Goal: Task Accomplishment & Management: Use online tool/utility

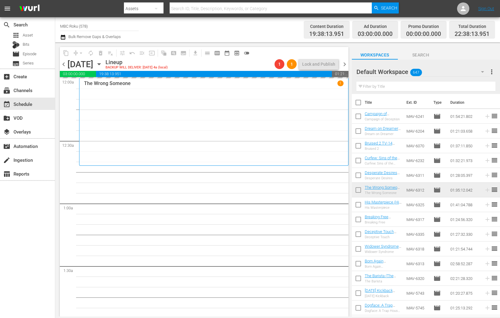
scroll to position [174, 0]
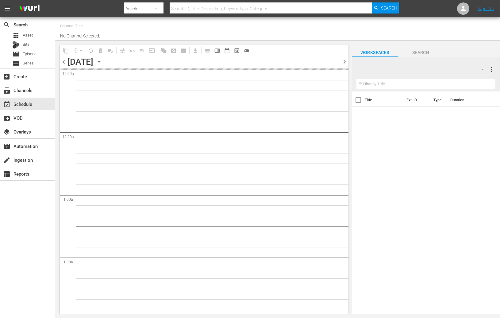
type input "MBC Roku (578)"
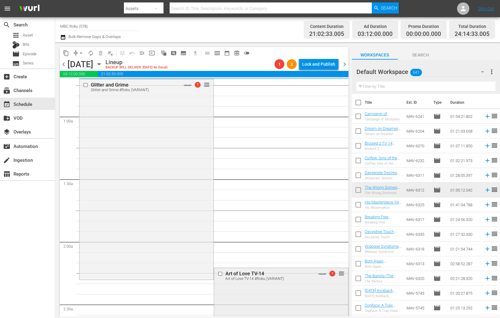
scroll to position [200, 0]
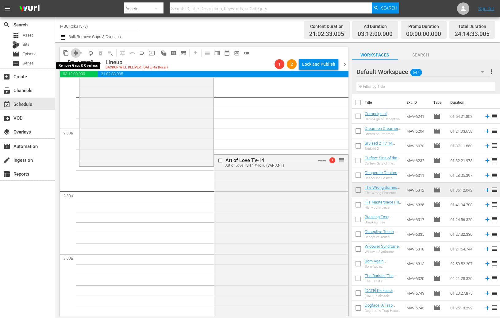
click at [75, 50] on span "compress" at bounding box center [76, 53] width 6 height 6
click at [80, 53] on span "arrow_drop_down" at bounding box center [81, 53] width 6 height 6
click at [84, 84] on li "Align to End of Previous Day" at bounding box center [81, 85] width 64 height 10
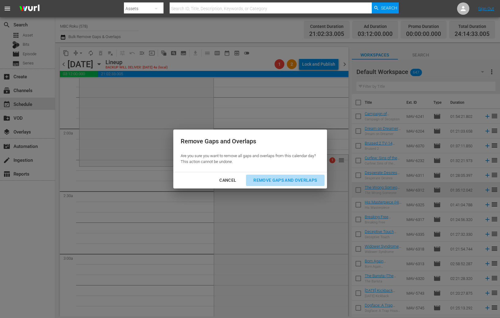
click at [276, 179] on div "Remove Gaps and Overlaps" at bounding box center [285, 180] width 73 height 8
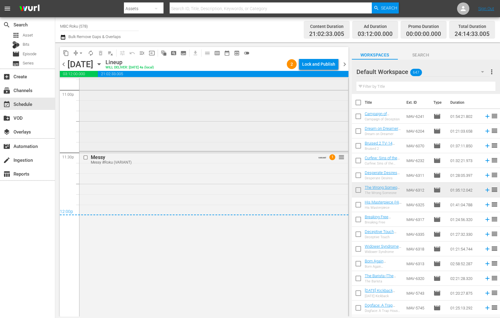
scroll to position [2878, 0]
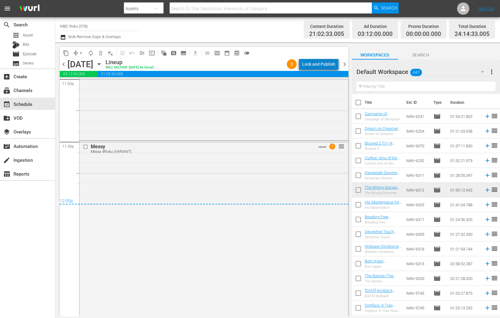
click at [324, 63] on div "Lock and Publish" at bounding box center [318, 64] width 33 height 11
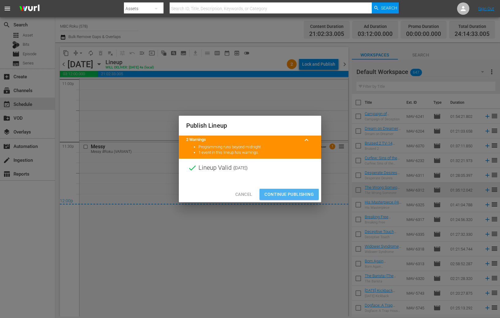
click at [294, 196] on span "Continue Publishing" at bounding box center [288, 195] width 49 height 8
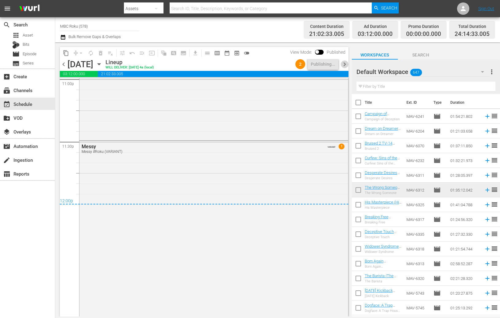
click at [344, 64] on span "chevron_right" at bounding box center [345, 64] width 8 height 8
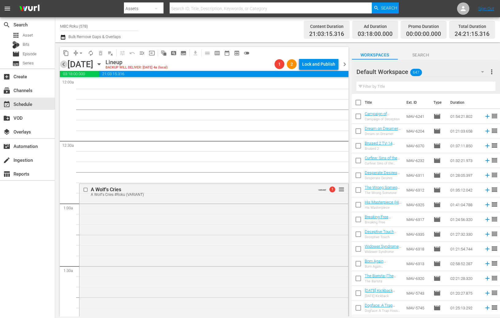
click at [63, 63] on span "chevron_left" at bounding box center [64, 64] width 8 height 8
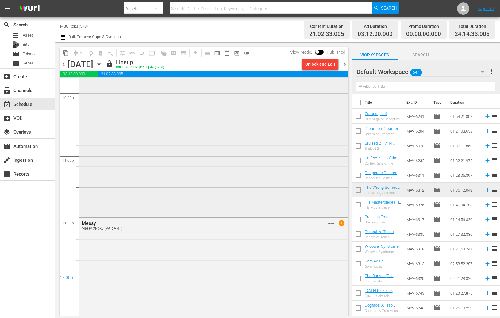
scroll to position [2884, 0]
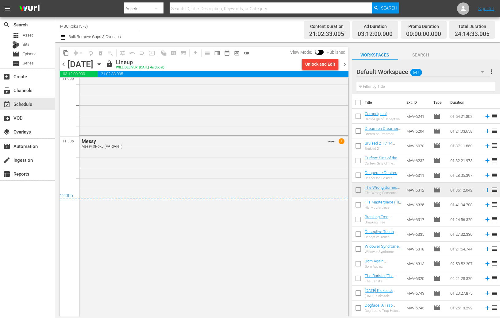
click at [345, 64] on span "chevron_right" at bounding box center [345, 64] width 8 height 8
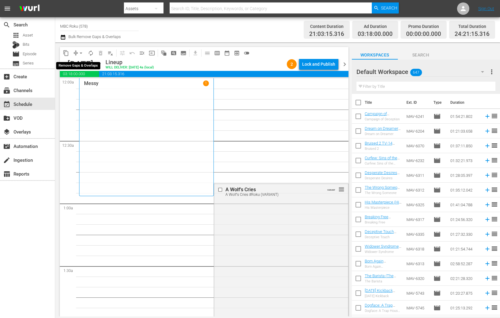
click at [83, 53] on span "arrow_drop_down" at bounding box center [81, 53] width 6 height 6
click at [88, 84] on li "Align to End of Previous Day" at bounding box center [81, 85] width 64 height 10
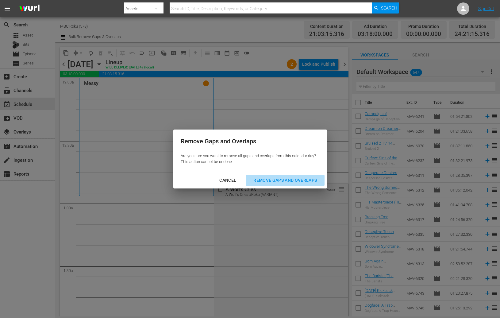
click at [277, 182] on div "Remove Gaps and Overlaps" at bounding box center [285, 180] width 73 height 8
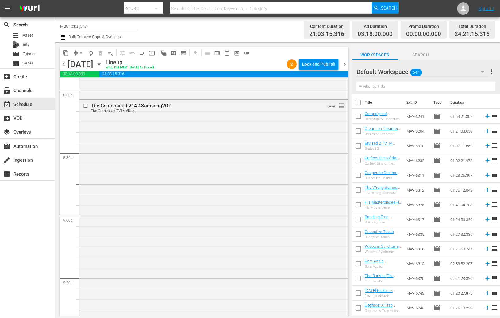
scroll to position [2490, 0]
click at [283, 176] on div "Delete Event" at bounding box center [274, 176] width 48 height 8
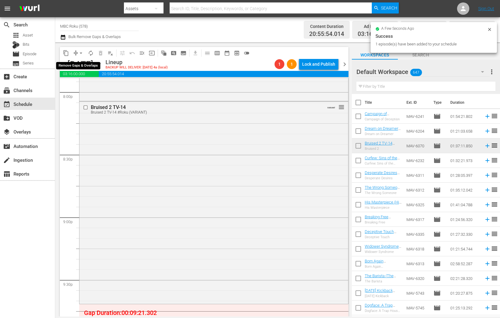
click at [80, 53] on span "arrow_drop_down" at bounding box center [81, 53] width 6 height 6
click at [100, 88] on li "Align to End of Previous Day" at bounding box center [81, 85] width 64 height 10
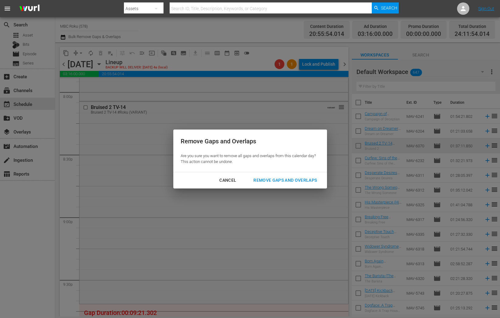
click at [283, 183] on div "Remove Gaps and Overlaps" at bounding box center [285, 180] width 73 height 8
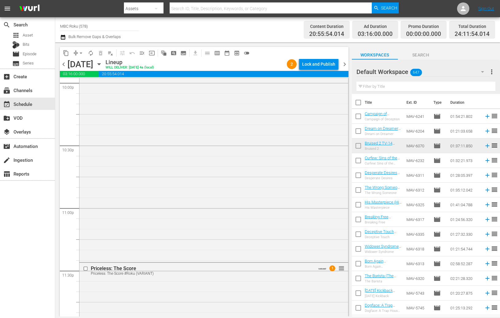
scroll to position [2909, 0]
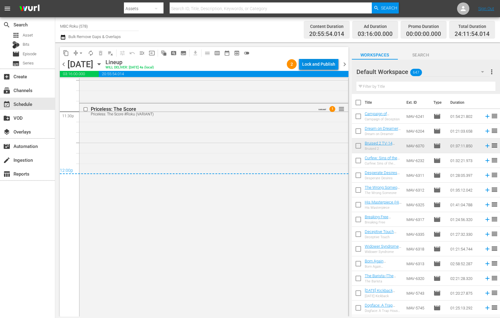
click at [322, 65] on div "Lock and Publish" at bounding box center [318, 64] width 33 height 11
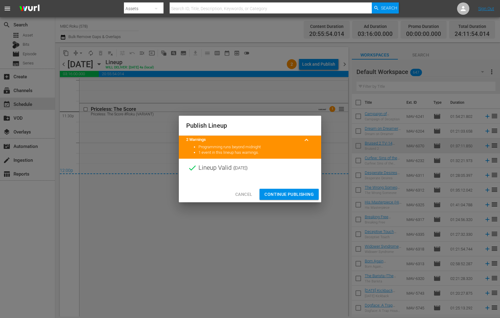
click at [298, 194] on span "Continue Publishing" at bounding box center [288, 195] width 49 height 8
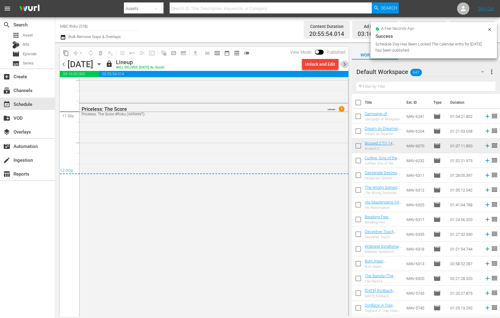
click at [345, 64] on span "chevron_right" at bounding box center [345, 64] width 8 height 8
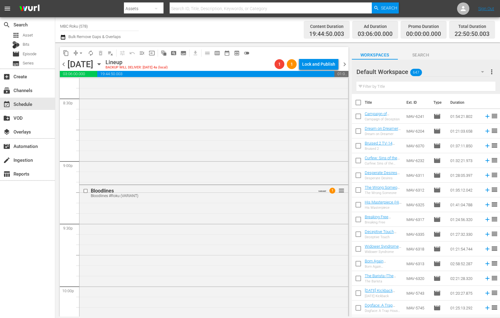
scroll to position [2546, 0]
click at [271, 229] on div "Delete Event" at bounding box center [283, 232] width 48 height 8
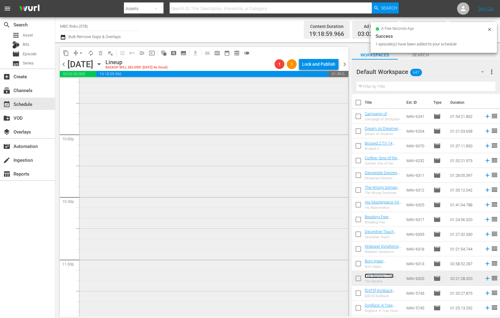
scroll to position [2766, 0]
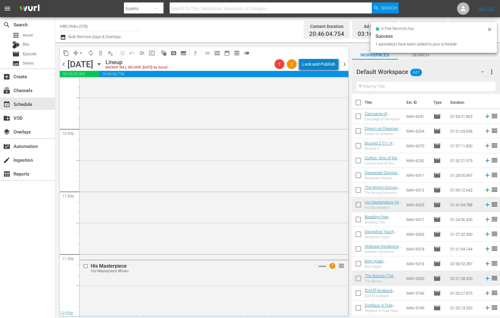
click at [324, 65] on div "Lock and Publish" at bounding box center [318, 64] width 33 height 11
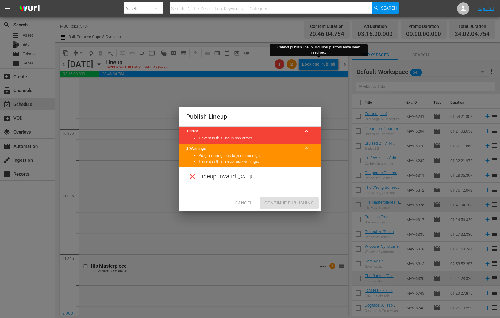
click at [286, 205] on div "Cancel Continue Publishing" at bounding box center [250, 203] width 142 height 16
click at [237, 204] on span "Cancel" at bounding box center [243, 203] width 17 height 8
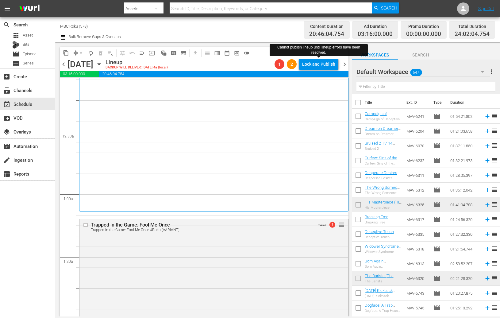
scroll to position [16, 0]
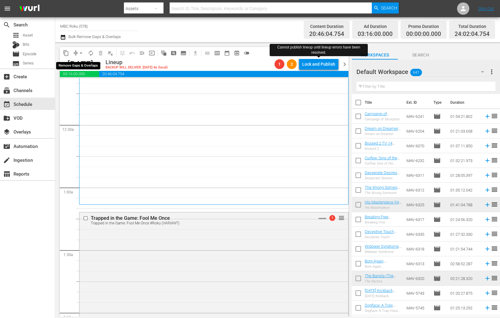
click at [81, 53] on span "arrow_drop_down" at bounding box center [81, 53] width 6 height 6
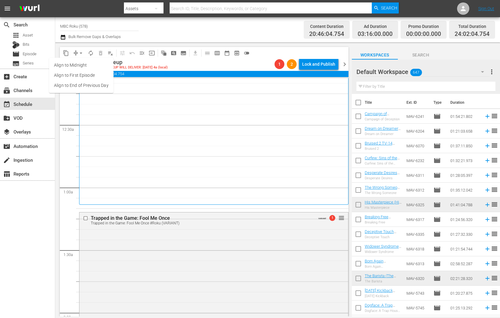
click at [87, 86] on li "Align to End of Previous Day" at bounding box center [81, 85] width 64 height 10
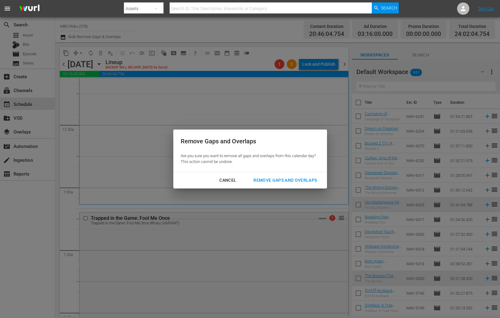
click at [294, 188] on div "Remove Gaps and Overlaps Are you sure you want to remove all gaps and overlaps …" at bounding box center [250, 159] width 500 height 318
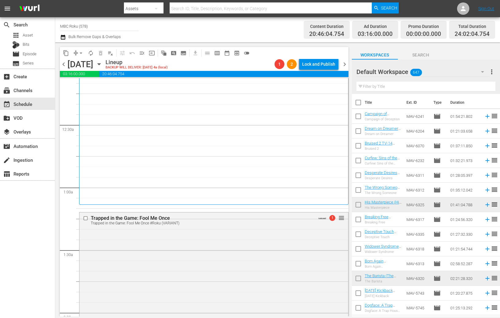
click at [295, 180] on div "Priceless: The Score 1" at bounding box center [214, 133] width 260 height 138
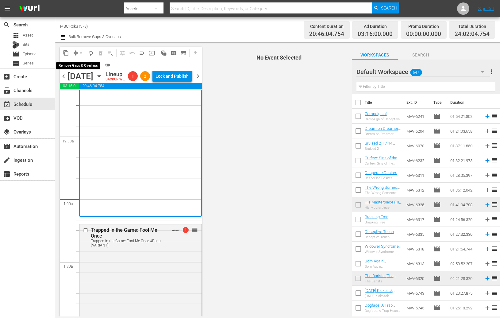
click at [77, 54] on button "arrow_drop_down" at bounding box center [81, 53] width 10 height 10
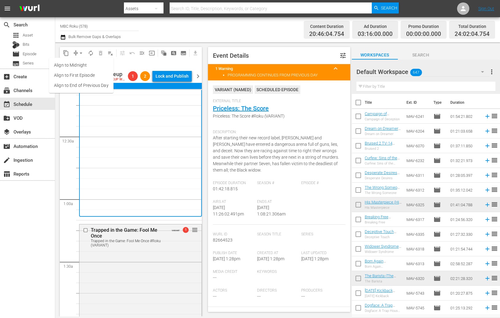
click at [79, 54] on span "arrow_drop_down" at bounding box center [81, 53] width 6 height 6
click at [85, 82] on li "Align to End of Previous Day" at bounding box center [81, 85] width 64 height 10
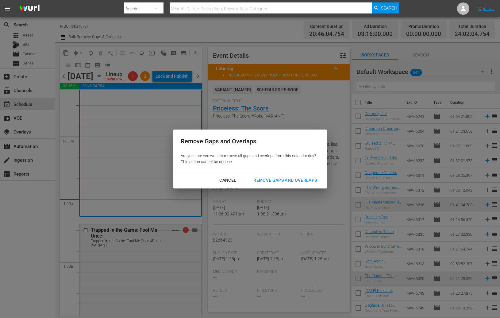
click at [264, 171] on div "Remove Gaps and Overlaps Are you sure you want to remove all gaps and overlaps …" at bounding box center [250, 150] width 154 height 42
click at [266, 180] on div "Remove Gaps and Overlaps" at bounding box center [285, 180] width 73 height 8
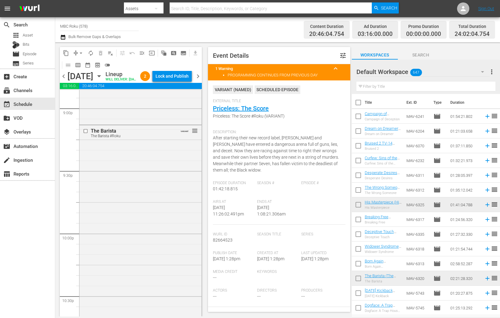
scroll to position [2538, 0]
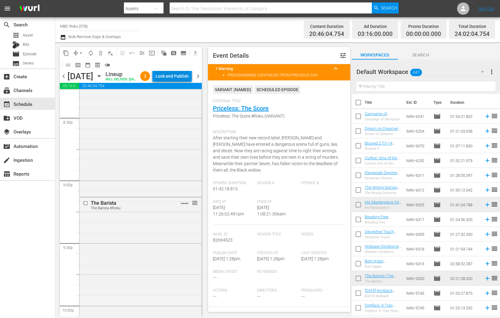
click at [176, 76] on div "Lock and Publish" at bounding box center [172, 76] width 33 height 11
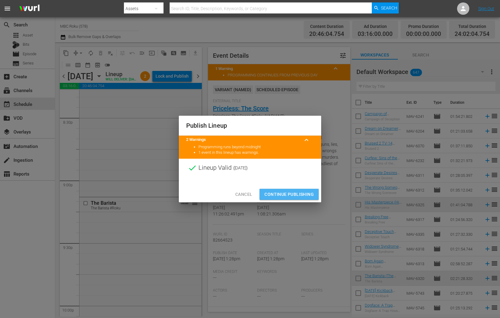
click at [290, 191] on span "Continue Publishing" at bounding box center [288, 195] width 49 height 8
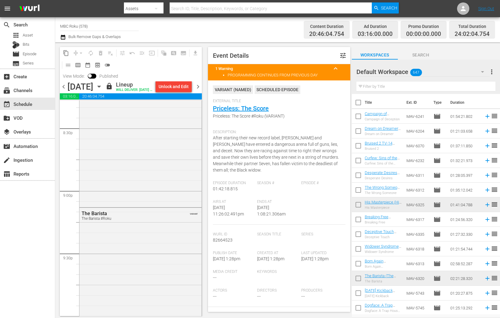
click at [199, 91] on span "chevron_right" at bounding box center [198, 87] width 8 height 8
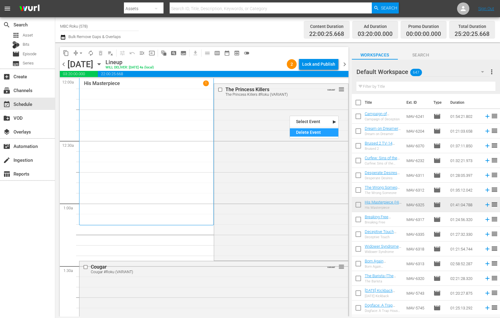
click at [318, 131] on div "Delete Event" at bounding box center [314, 132] width 48 height 8
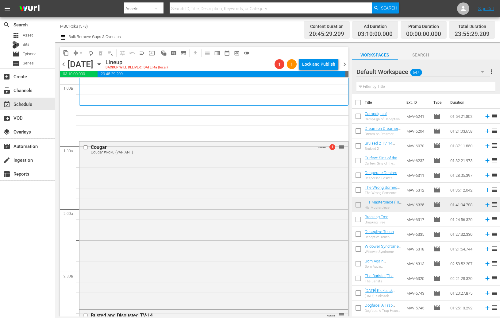
scroll to position [116, 0]
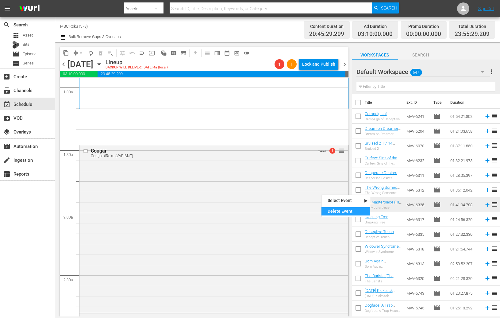
click at [325, 209] on div "Delete Event" at bounding box center [346, 211] width 48 height 8
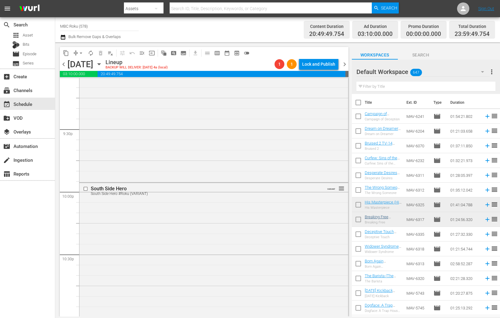
scroll to position [2655, 0]
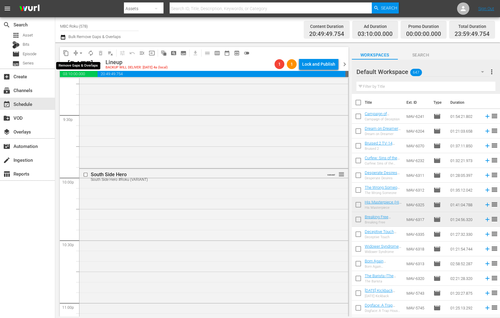
click at [82, 53] on span "arrow_drop_down" at bounding box center [81, 53] width 6 height 6
click at [91, 87] on li "Align to End of Previous Day" at bounding box center [81, 85] width 64 height 10
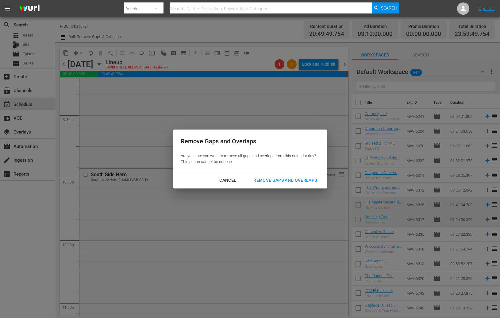
click at [277, 176] on div "Remove Gaps and Overlaps" at bounding box center [285, 180] width 73 height 8
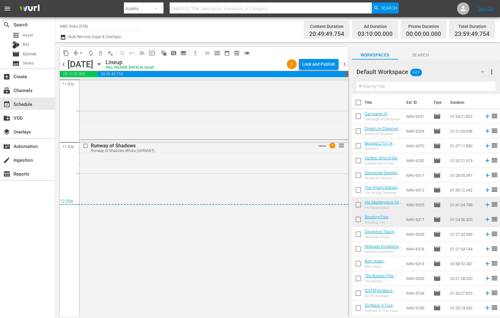
scroll to position [2880, 0]
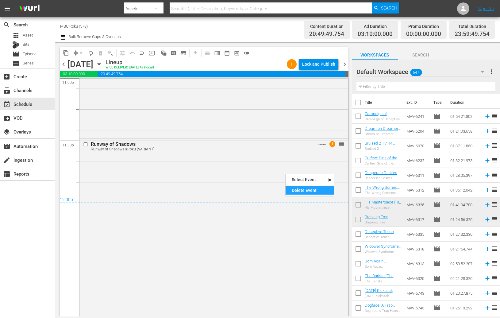
click at [299, 191] on div "Delete Event" at bounding box center [310, 190] width 48 height 8
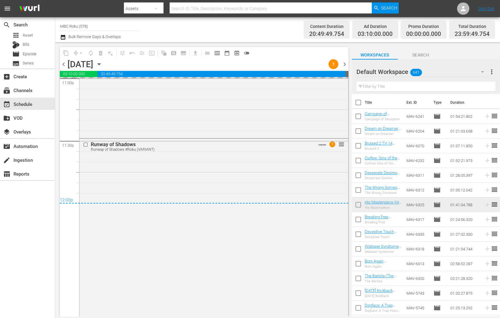
scroll to position [2878, 0]
click at [400, 86] on input "text" at bounding box center [426, 87] width 139 height 10
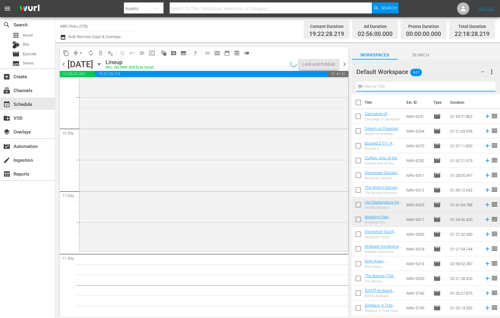
scroll to position [2766, 0]
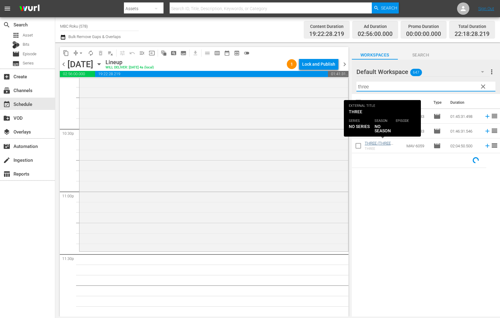
type input "three"
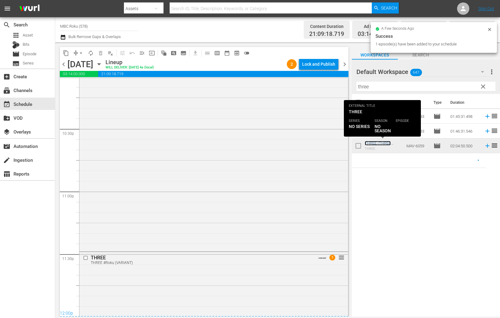
scroll to position [2878, 0]
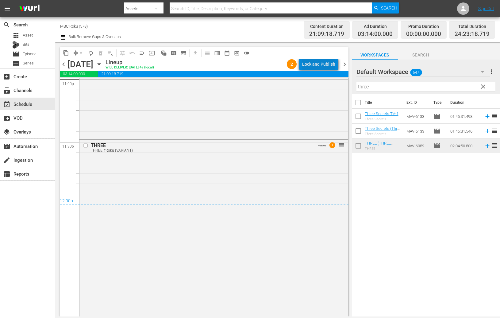
click at [331, 64] on div "Lock and Publish" at bounding box center [318, 64] width 33 height 11
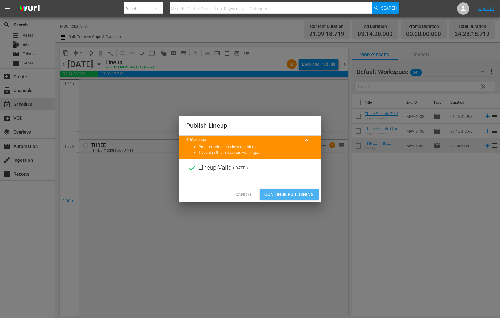
click at [303, 191] on span "Continue Publishing" at bounding box center [288, 195] width 49 height 8
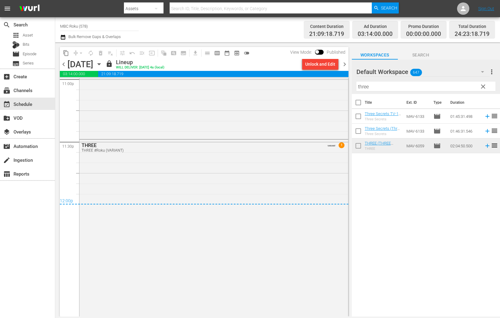
click at [343, 64] on span "chevron_right" at bounding box center [345, 64] width 8 height 8
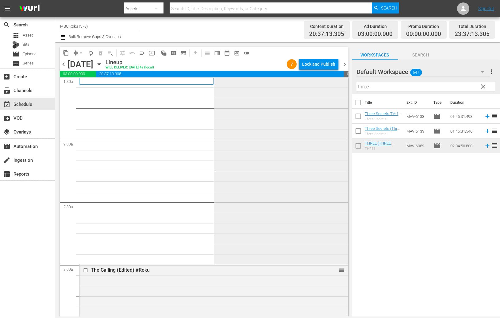
scroll to position [214, 0]
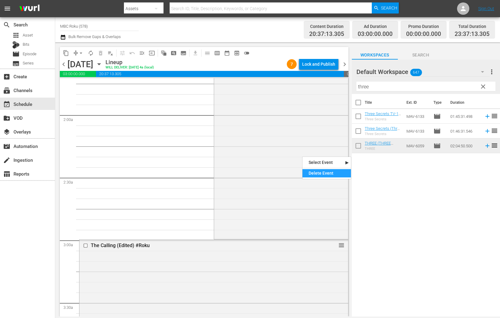
click at [317, 172] on div "Delete Event" at bounding box center [327, 173] width 48 height 8
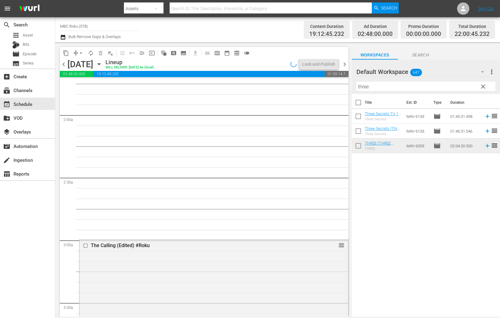
click at [481, 86] on span "clear" at bounding box center [483, 86] width 7 height 7
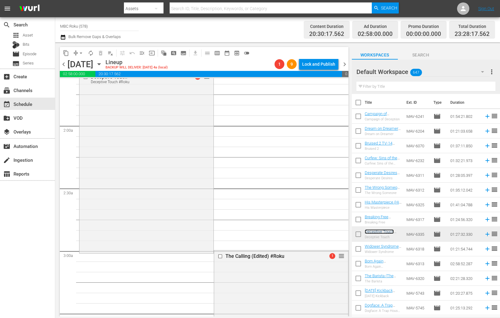
scroll to position [237, 0]
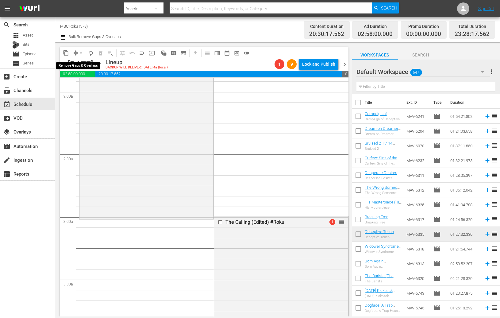
click at [81, 53] on span "arrow_drop_down" at bounding box center [81, 53] width 6 height 6
click at [96, 87] on li "Align to End of Previous Day" at bounding box center [81, 85] width 64 height 10
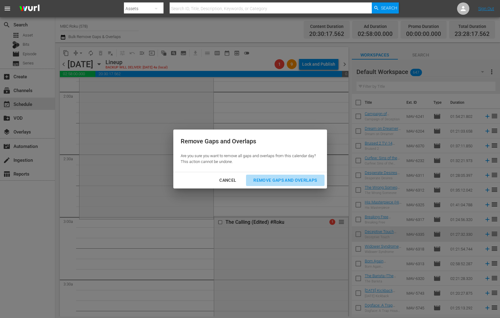
click at [308, 177] on div "Remove Gaps and Overlaps" at bounding box center [285, 180] width 73 height 8
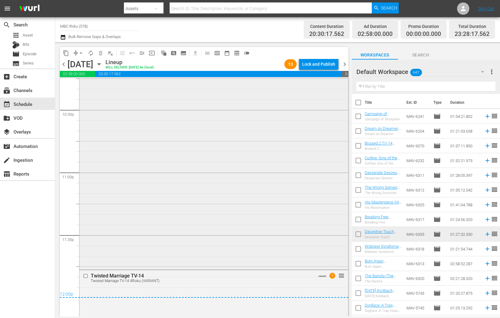
scroll to position [2759, 0]
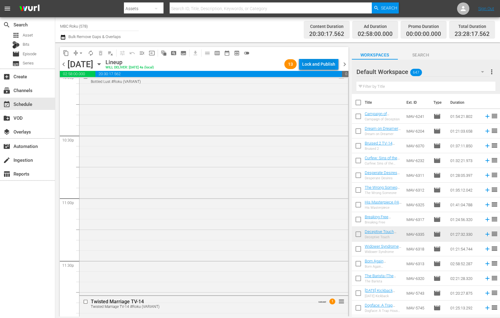
click at [323, 65] on div "Lock and Publish" at bounding box center [318, 64] width 33 height 11
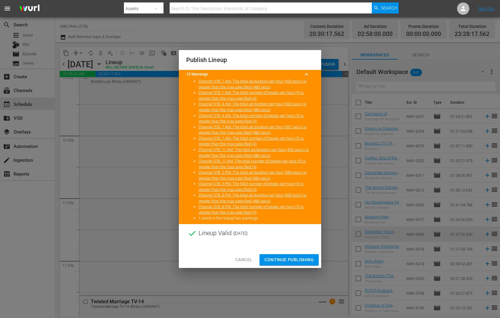
click at [302, 258] on span "Continue Publishing" at bounding box center [288, 260] width 49 height 8
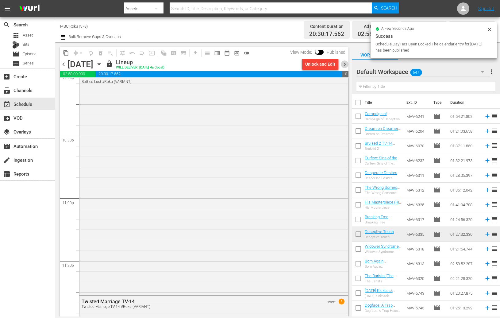
click at [346, 65] on span "chevron_right" at bounding box center [345, 64] width 8 height 8
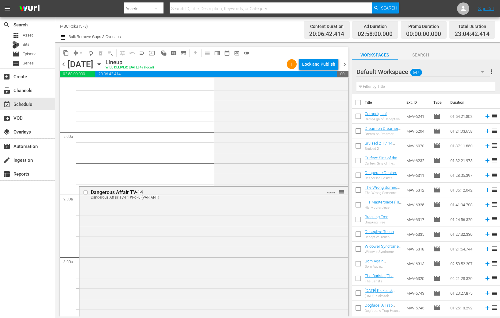
scroll to position [203, 0]
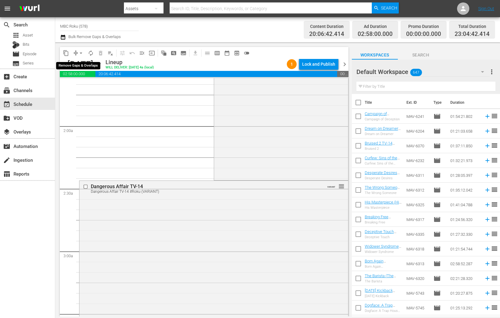
click at [80, 54] on span "arrow_drop_down" at bounding box center [81, 53] width 6 height 6
click at [91, 86] on li "Align to End of Previous Day" at bounding box center [81, 85] width 64 height 10
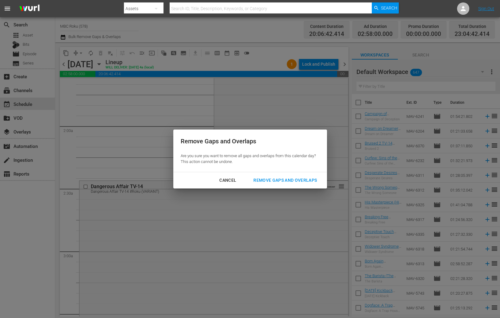
click at [306, 181] on div "Remove Gaps and Overlaps" at bounding box center [285, 180] width 73 height 8
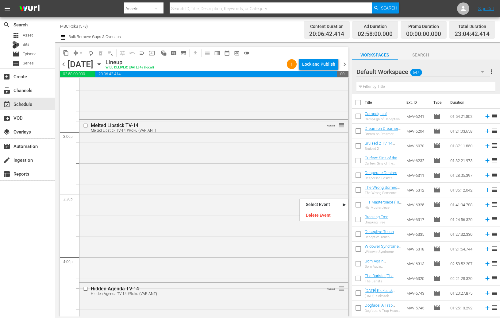
scroll to position [1826, 0]
click at [260, 187] on div "Melted Lipstick TV-14 Melted Lipstick TV-14 #Roku (VARIANT) VARIANT reorder" at bounding box center [213, 198] width 269 height 161
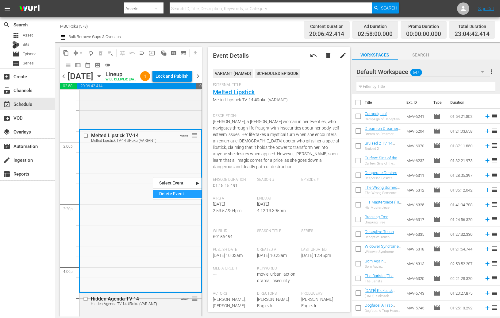
click at [169, 194] on div "Delete Event" at bounding box center [177, 194] width 48 height 8
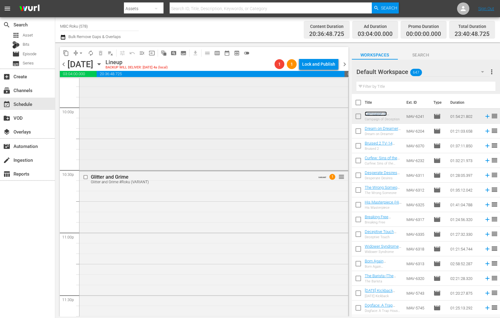
scroll to position [2780, 0]
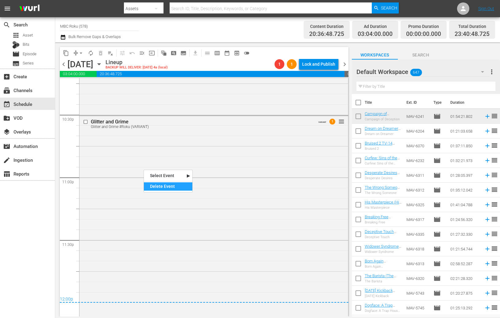
click at [154, 186] on div "Delete Event" at bounding box center [168, 186] width 48 height 8
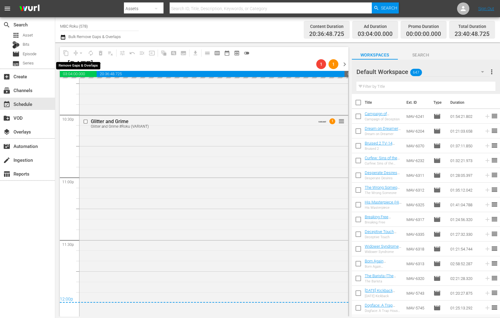
click at [81, 53] on div "arrow_drop_down" at bounding box center [81, 53] width 10 height 10
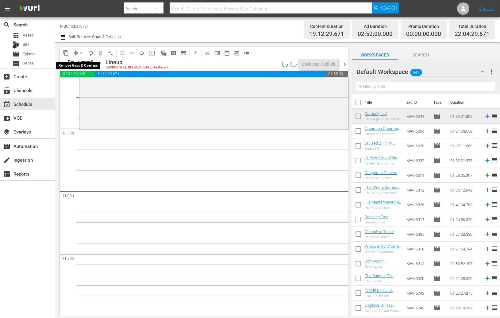
scroll to position [2766, 0]
click at [81, 53] on span "arrow_drop_down" at bounding box center [81, 53] width 6 height 6
click at [94, 85] on li "Align to End of Previous Day" at bounding box center [81, 85] width 64 height 10
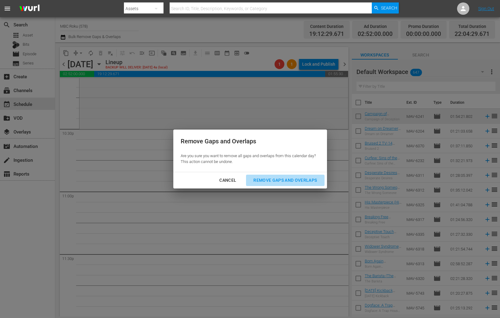
click at [274, 176] on div "Remove Gaps and Overlaps" at bounding box center [285, 180] width 73 height 8
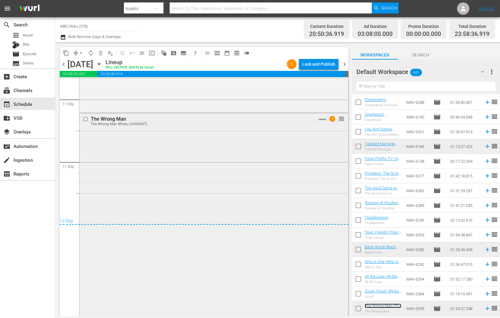
scroll to position [2893, 0]
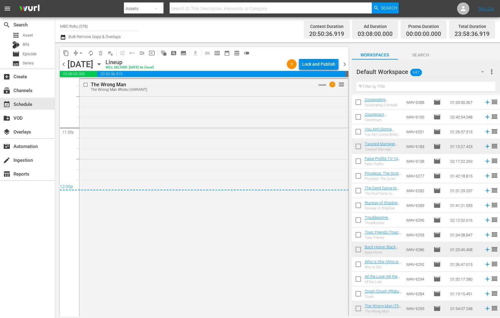
click at [322, 65] on div "Lock and Publish" at bounding box center [318, 64] width 33 height 11
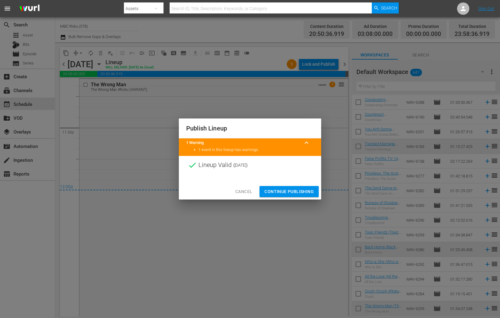
click at [301, 189] on span "Continue Publishing" at bounding box center [288, 192] width 49 height 8
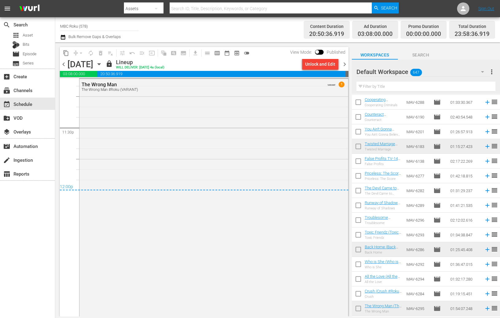
click at [345, 63] on span "chevron_right" at bounding box center [345, 64] width 8 height 8
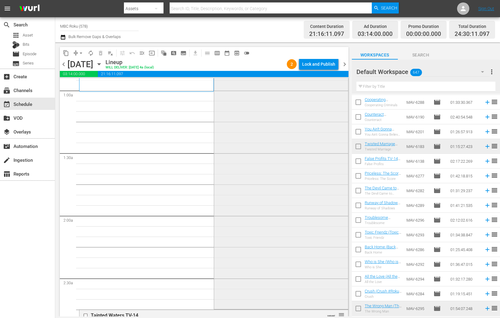
scroll to position [128, 0]
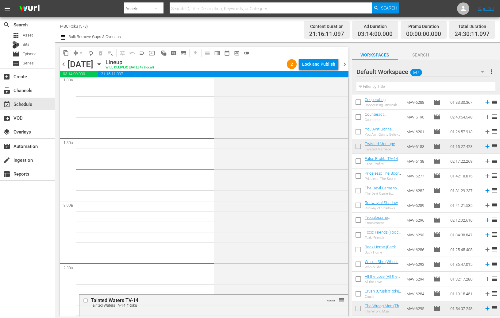
drag, startPoint x: 306, startPoint y: 160, endPoint x: 314, endPoint y: 173, distance: 16.0
click at [316, 179] on div "Delete Event" at bounding box center [330, 177] width 48 height 8
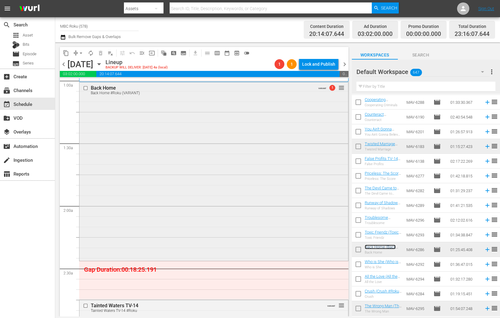
scroll to position [152, 0]
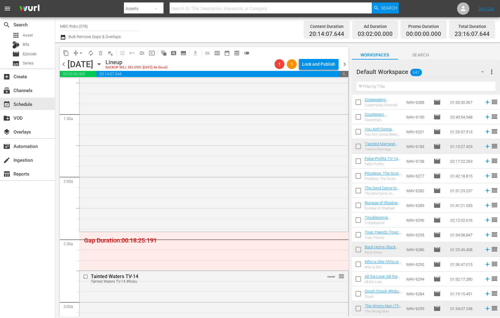
click at [80, 54] on span "arrow_drop_down" at bounding box center [81, 53] width 6 height 6
click at [82, 86] on li "Align to End of Previous Day" at bounding box center [81, 85] width 64 height 10
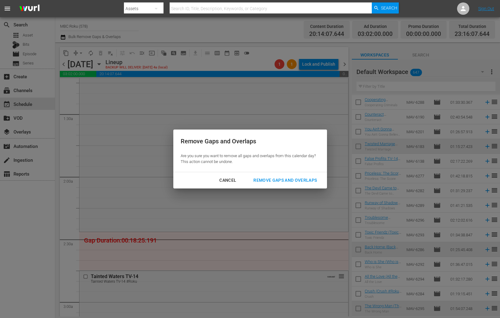
click at [259, 178] on div "Remove Gaps and Overlaps" at bounding box center [285, 180] width 73 height 8
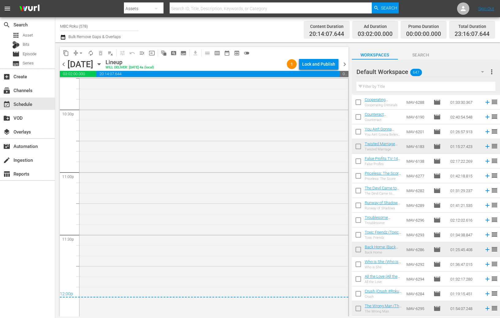
scroll to position [2801, 0]
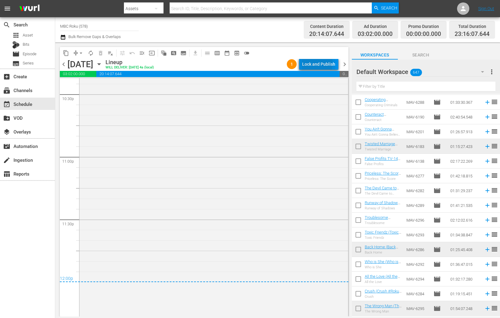
click at [303, 63] on div "Lock and Publish" at bounding box center [318, 64] width 33 height 11
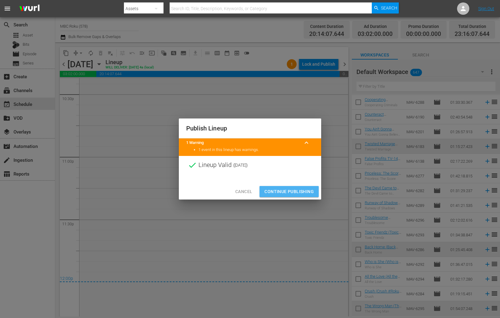
click at [303, 186] on button "Continue Publishing" at bounding box center [289, 191] width 59 height 11
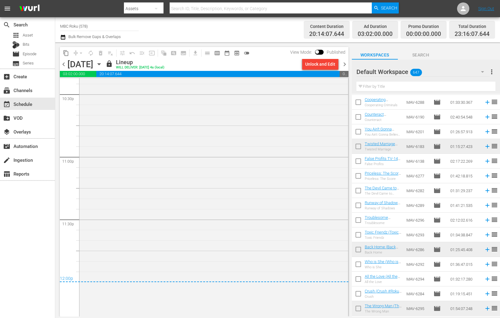
scroll to position [2794, 0]
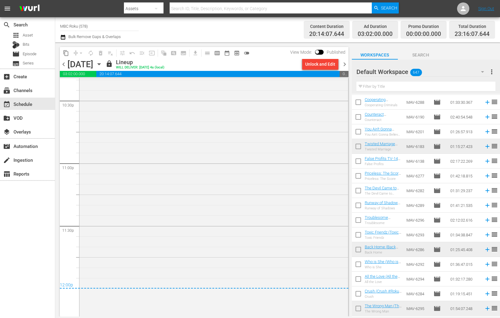
click at [345, 65] on span "chevron_right" at bounding box center [345, 64] width 8 height 8
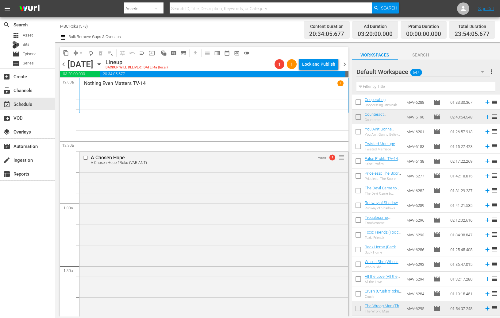
drag, startPoint x: 196, startPoint y: 185, endPoint x: 206, endPoint y: 195, distance: 14.5
click at [215, 202] on div "Delete Event" at bounding box center [221, 202] width 48 height 8
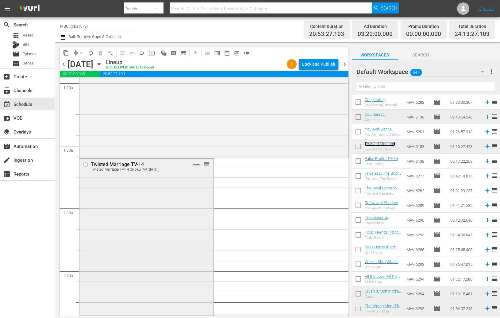
scroll to position [275, 0]
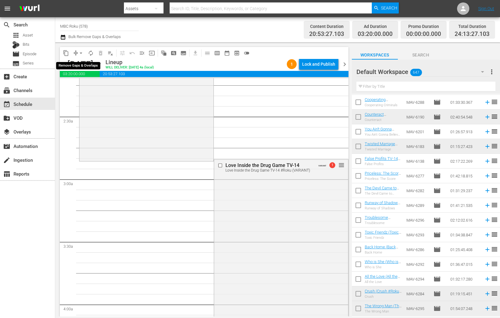
click at [81, 52] on span "arrow_drop_down" at bounding box center [81, 53] width 6 height 6
click at [87, 83] on li "Align to End of Previous Day" at bounding box center [81, 85] width 64 height 10
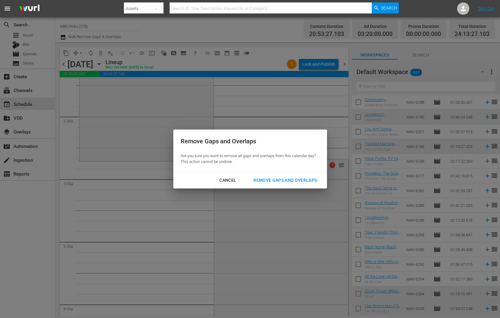
click at [278, 181] on div "Remove Gaps and Overlaps" at bounding box center [285, 180] width 73 height 8
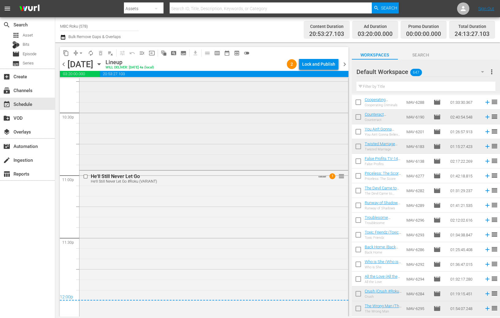
scroll to position [2829, 0]
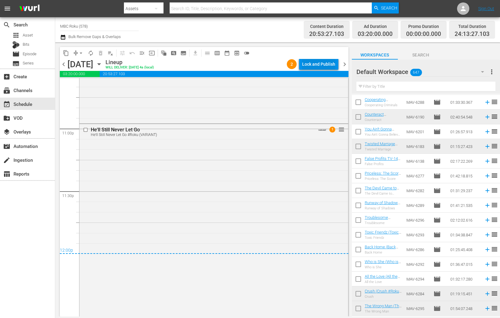
click at [321, 66] on div "Lock and Publish" at bounding box center [318, 64] width 33 height 11
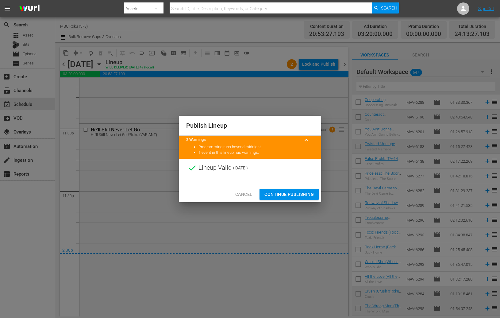
click at [294, 193] on span "Continue Publishing" at bounding box center [288, 195] width 49 height 8
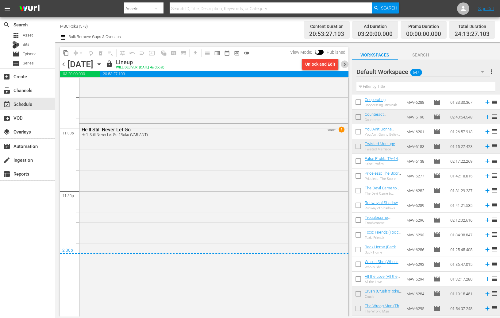
click at [346, 63] on span "chevron_right" at bounding box center [345, 64] width 8 height 8
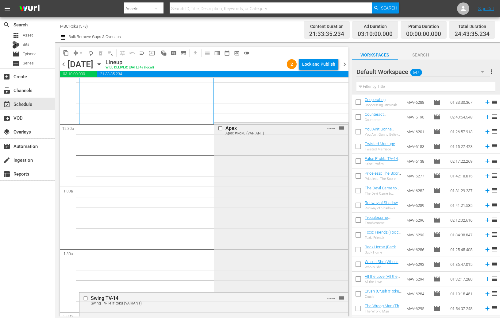
scroll to position [17, 0]
click at [82, 54] on span "arrow_drop_down" at bounding box center [81, 53] width 6 height 6
click at [90, 86] on li "Align to End of Previous Day" at bounding box center [81, 85] width 64 height 10
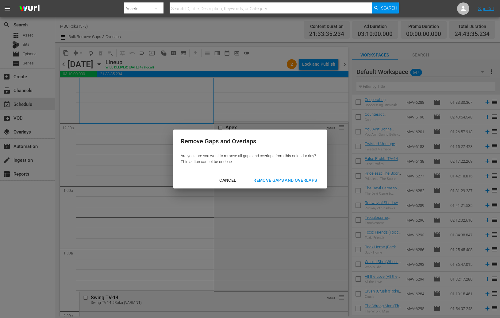
click at [286, 185] on button "Remove Gaps and Overlaps" at bounding box center [285, 180] width 78 height 11
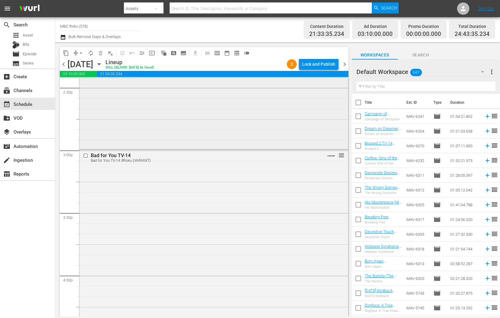
scroll to position [1808, 0]
click at [295, 209] on div "Delete Event" at bounding box center [292, 206] width 48 height 8
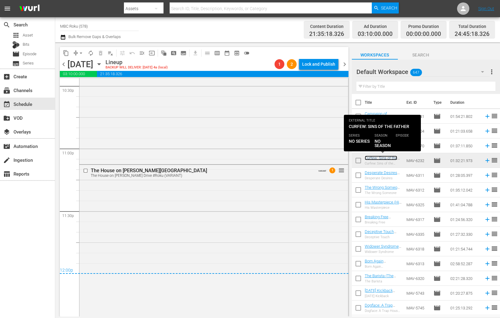
scroll to position [2920, 0]
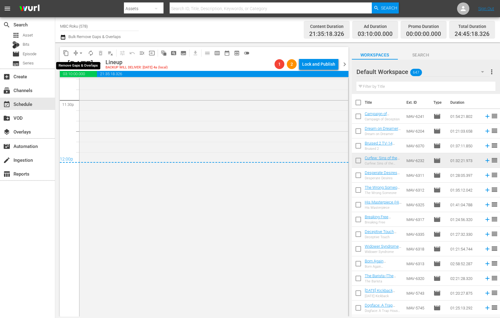
click at [82, 52] on span "arrow_drop_down" at bounding box center [81, 53] width 6 height 6
click at [102, 85] on li "Align to End of Previous Day" at bounding box center [81, 85] width 64 height 10
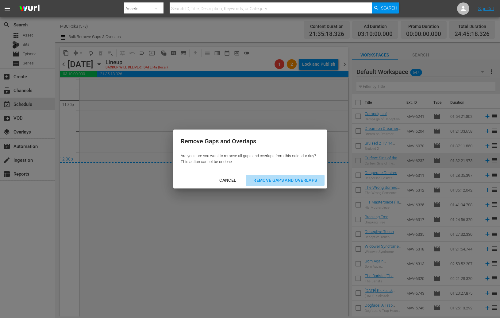
click at [272, 181] on div "Remove Gaps and Overlaps" at bounding box center [285, 180] width 73 height 8
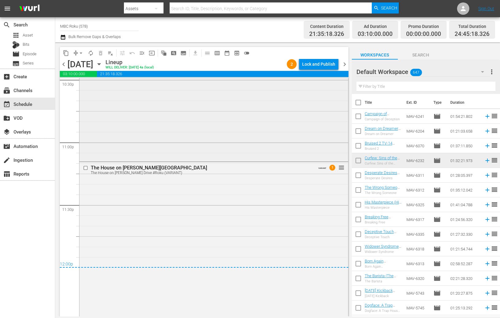
scroll to position [2814, 0]
click at [319, 65] on div "Lock and Publish" at bounding box center [318, 64] width 33 height 11
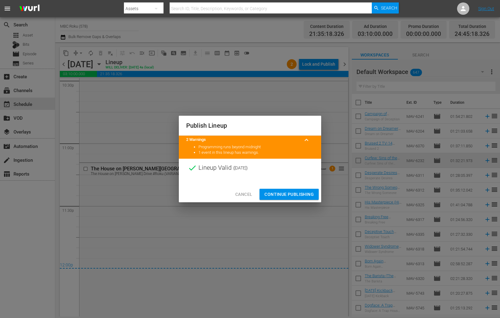
click at [294, 193] on span "Continue Publishing" at bounding box center [288, 195] width 49 height 8
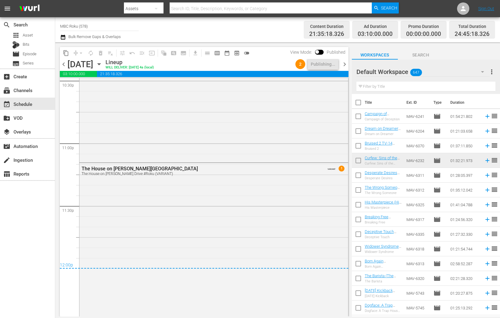
click at [345, 65] on span "chevron_right" at bounding box center [345, 64] width 8 height 8
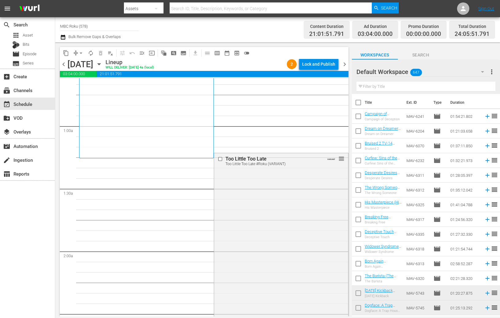
scroll to position [78, 0]
click at [80, 54] on span "arrow_drop_down" at bounding box center [81, 53] width 6 height 6
click at [91, 83] on li "Align to End of Previous Day" at bounding box center [81, 85] width 64 height 10
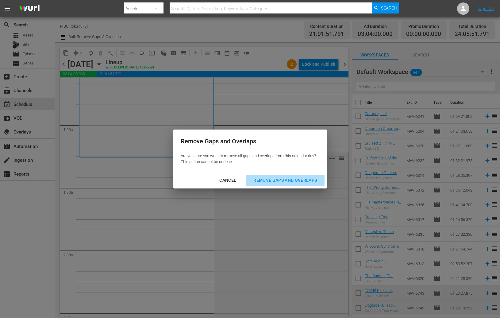
click at [299, 178] on div "Remove Gaps and Overlaps" at bounding box center [285, 180] width 73 height 8
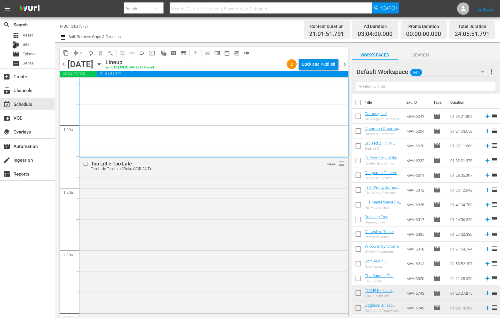
click at [316, 66] on div "Lock and Publish" at bounding box center [318, 64] width 33 height 11
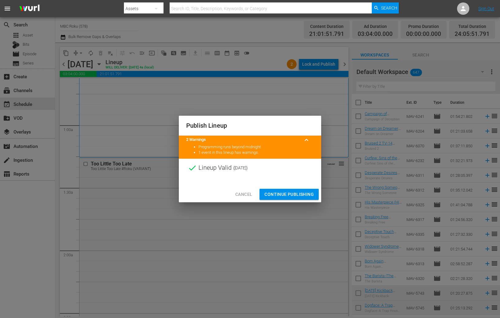
click at [306, 195] on span "Continue Publishing" at bounding box center [288, 195] width 49 height 8
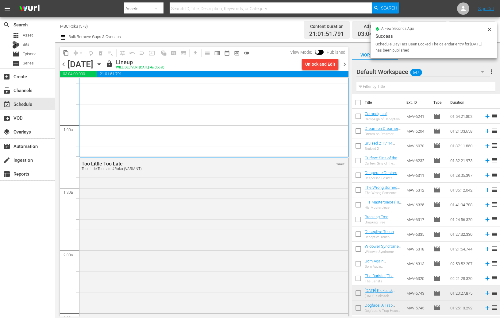
click at [345, 64] on span "chevron_right" at bounding box center [345, 64] width 8 height 8
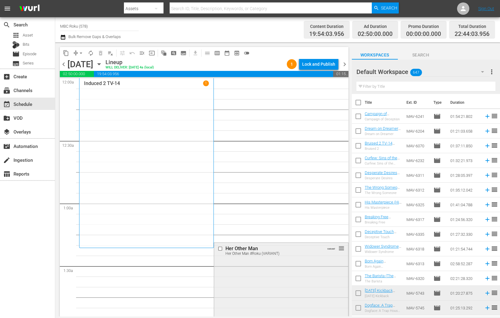
scroll to position [160, 0]
click at [81, 53] on span "arrow_drop_down" at bounding box center [81, 53] width 6 height 6
click at [90, 84] on li "Align to End of Previous Day" at bounding box center [81, 85] width 64 height 10
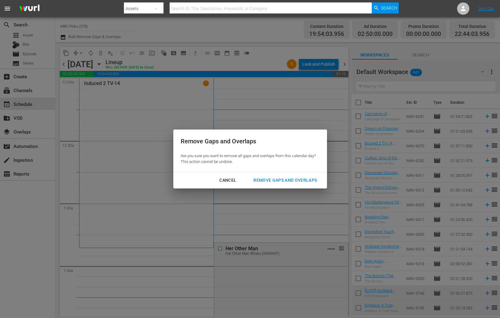
click at [266, 174] on div "Cancel Remove Gaps and Overlaps" at bounding box center [250, 180] width 154 height 16
click at [274, 178] on div "Remove Gaps and Overlaps" at bounding box center [285, 180] width 73 height 8
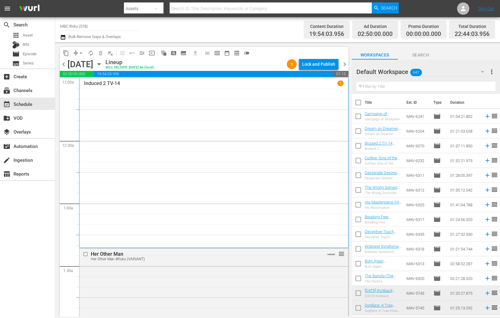
click at [312, 64] on div "Lock and Publish" at bounding box center [318, 64] width 33 height 11
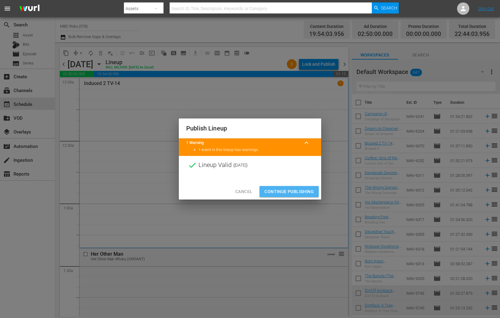
click at [295, 189] on span "Continue Publishing" at bounding box center [288, 192] width 49 height 8
